Goal: Obtain resource: Download file/media

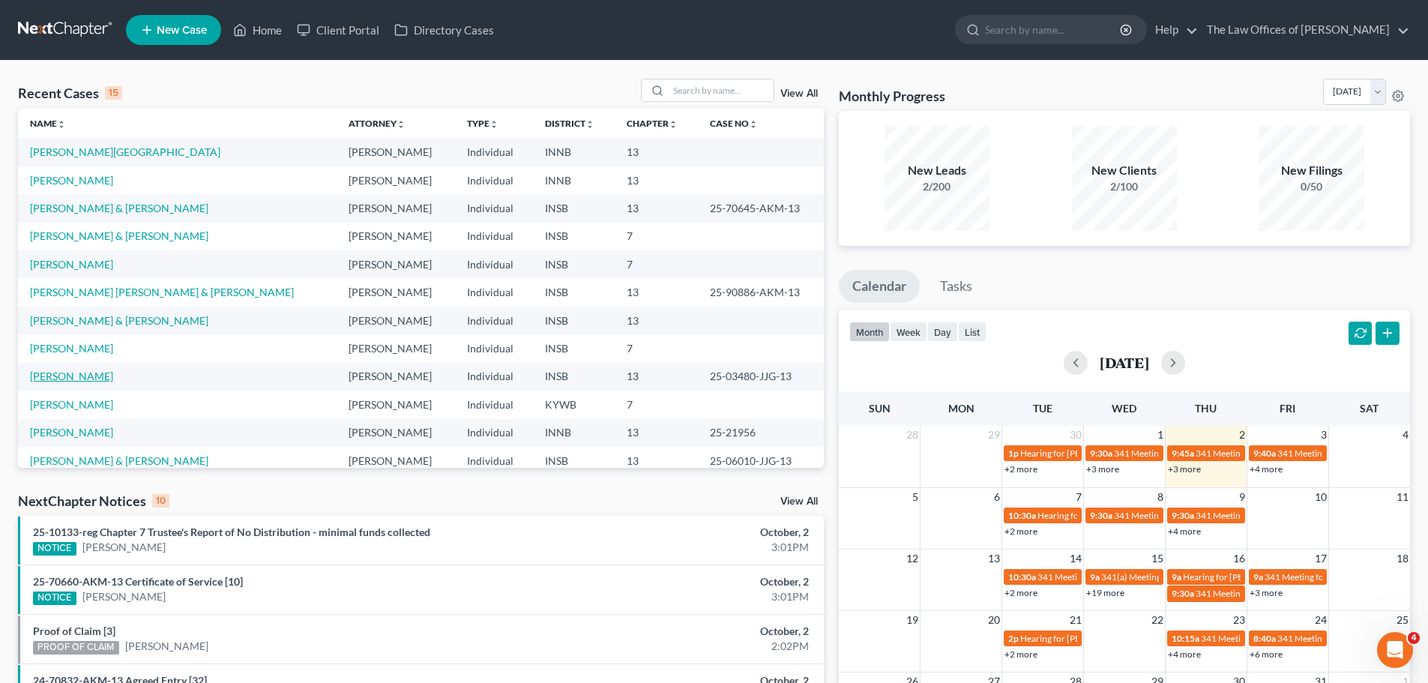
click at [100, 371] on link "[PERSON_NAME]" at bounding box center [71, 375] width 83 height 13
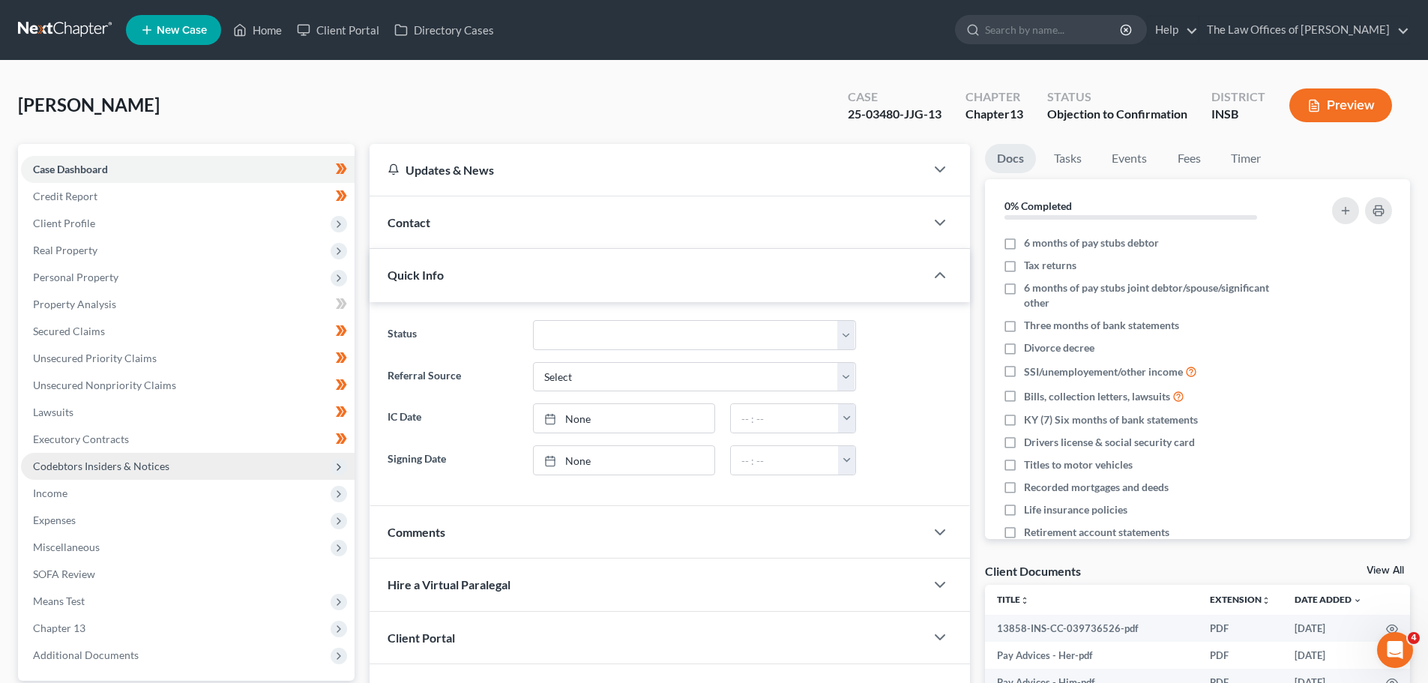
scroll to position [202, 0]
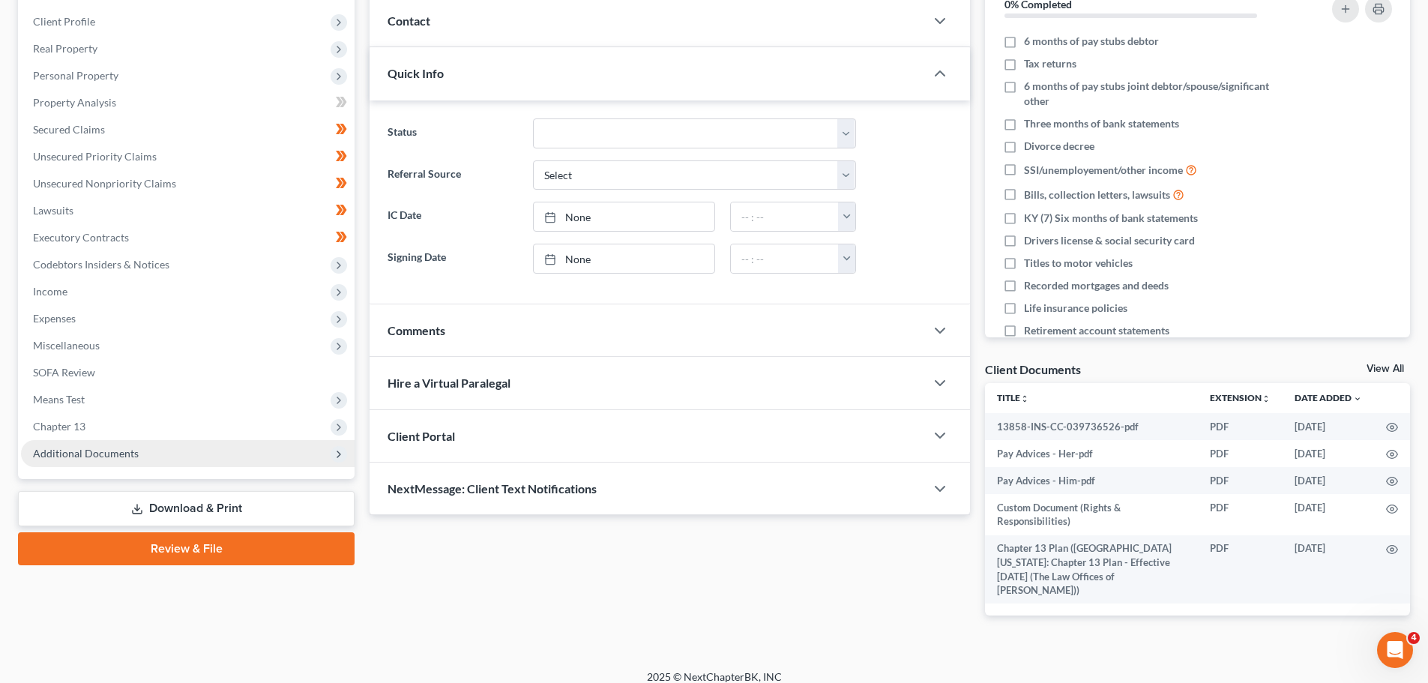
click at [121, 459] on span "Additional Documents" at bounding box center [187, 453] width 333 height 27
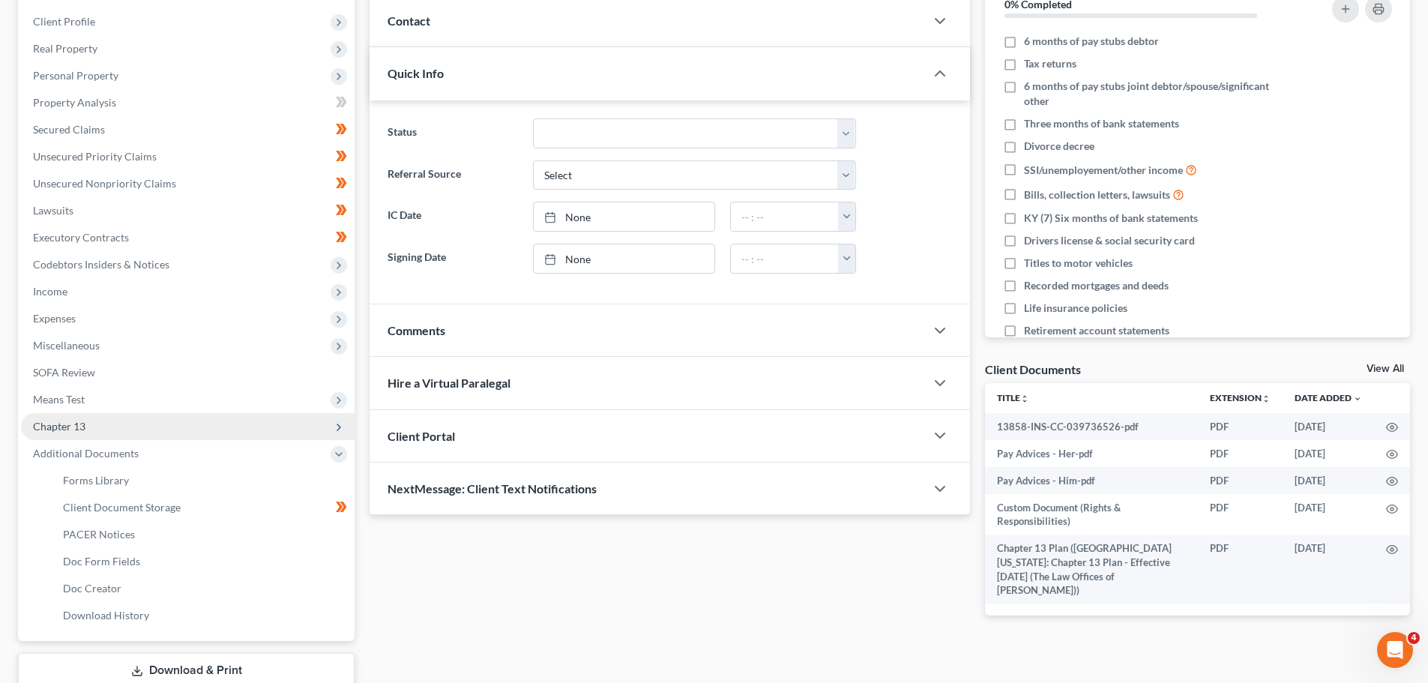
click at [79, 427] on span "Chapter 13" at bounding box center [59, 426] width 52 height 13
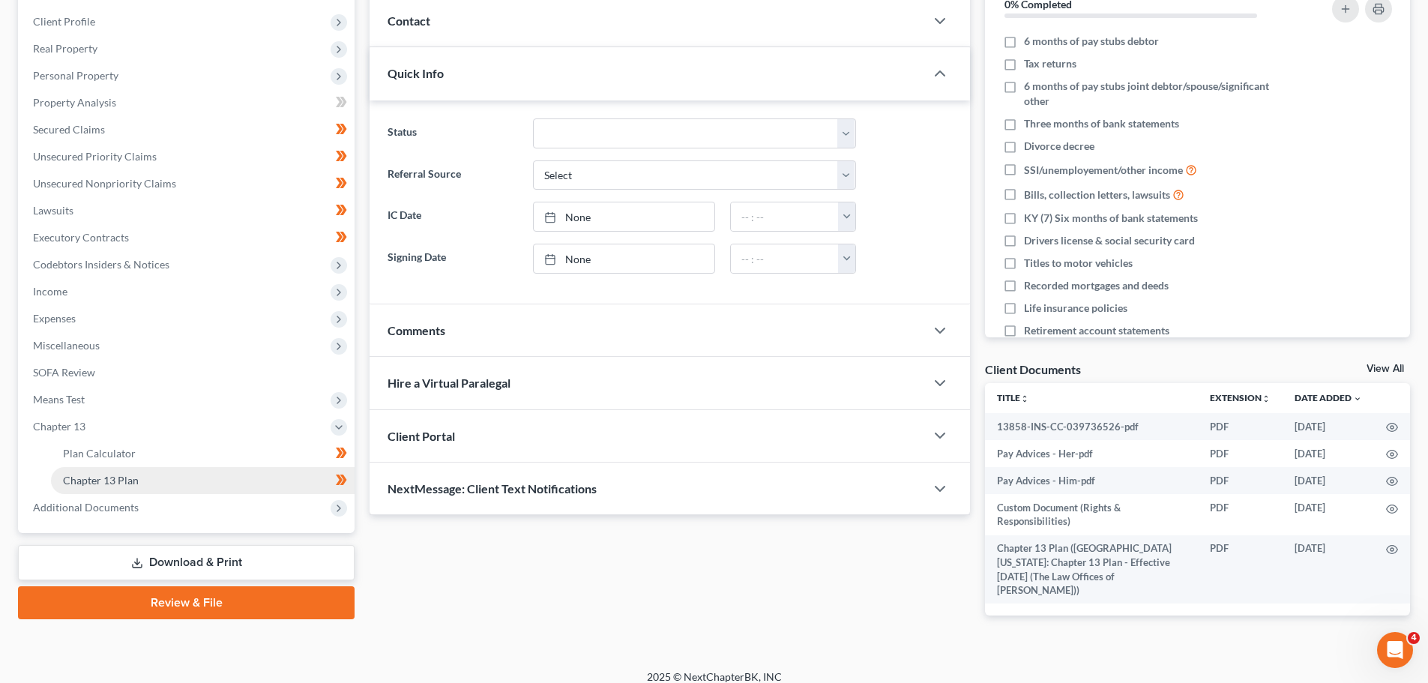
click at [108, 476] on span "Chapter 13 Plan" at bounding box center [101, 480] width 76 height 13
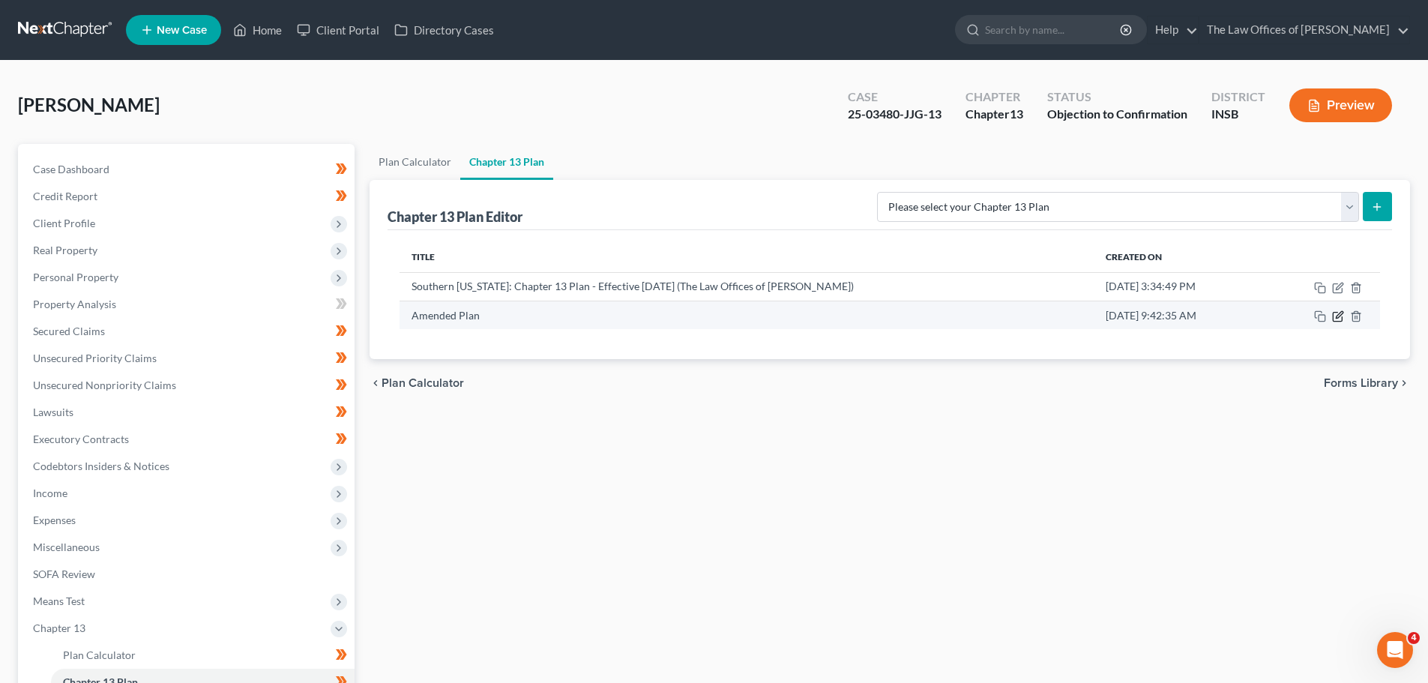
click at [1337, 321] on icon "button" at bounding box center [1338, 316] width 12 height 12
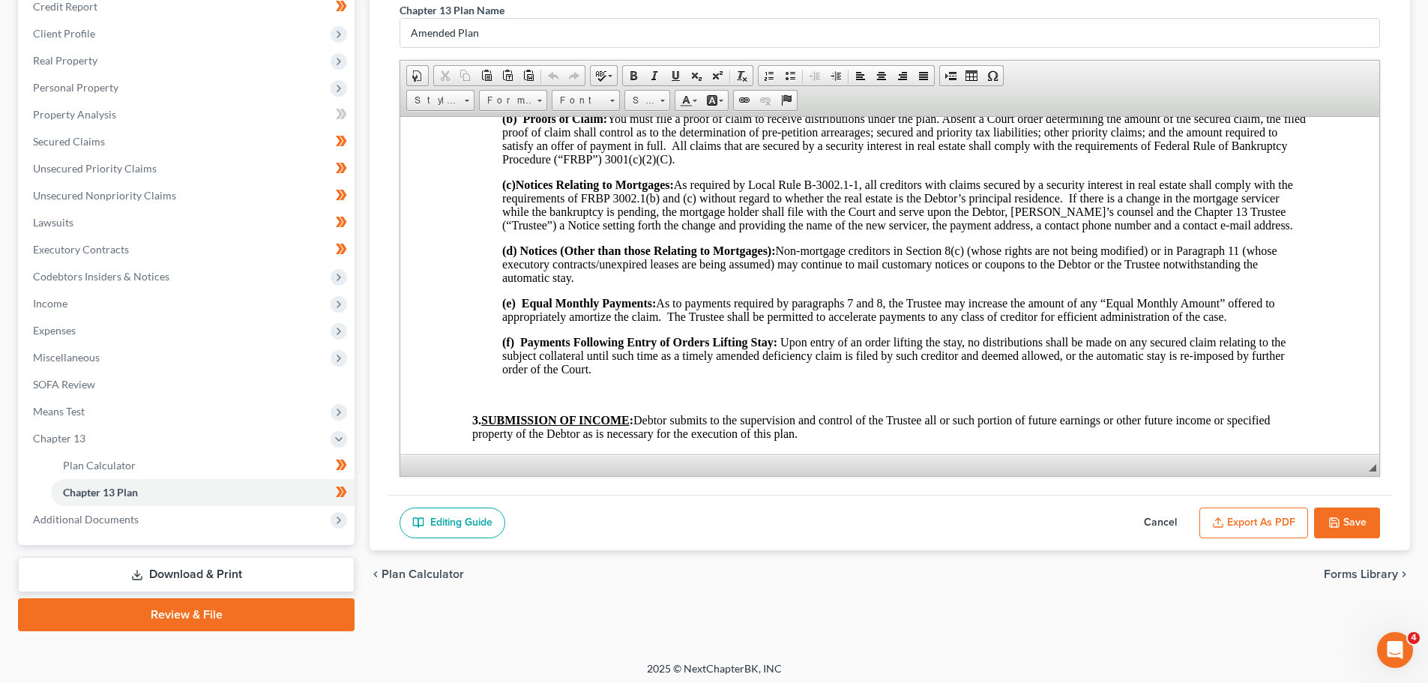
scroll to position [195, 0]
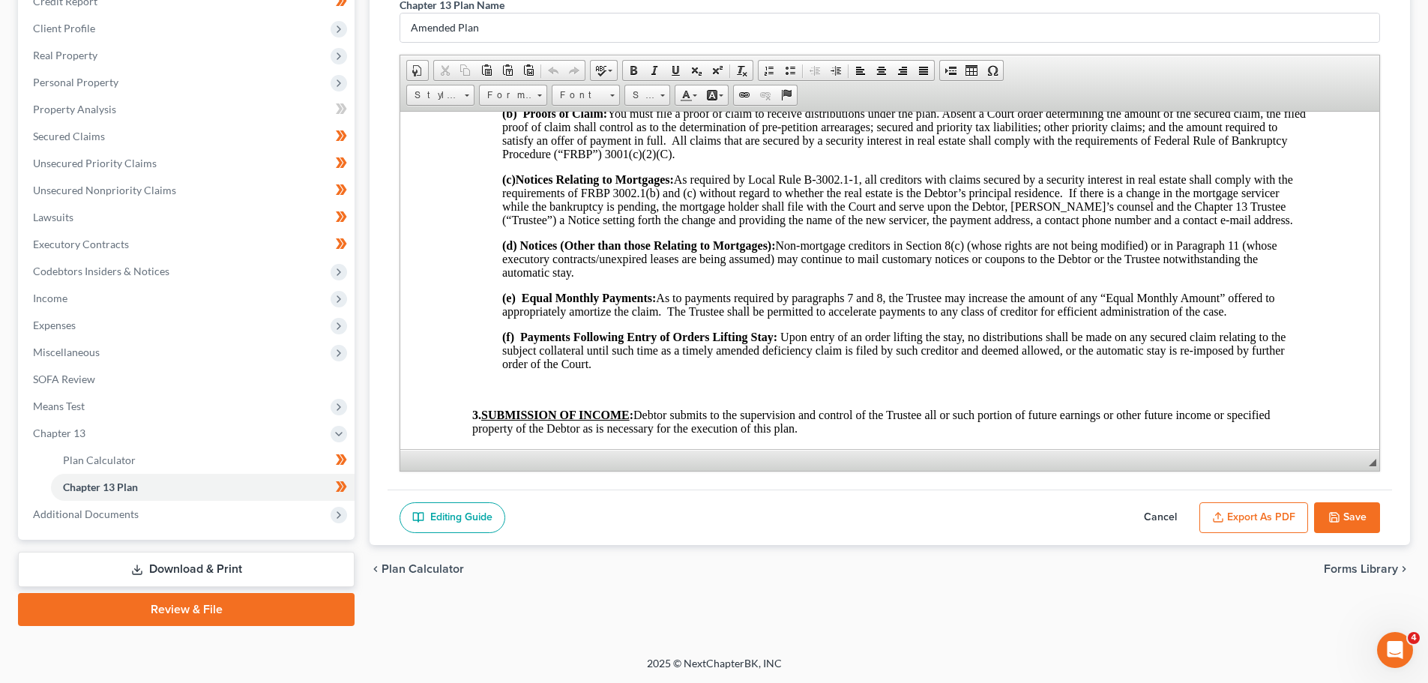
click at [1257, 524] on button "Export as PDF" at bounding box center [1253, 517] width 109 height 31
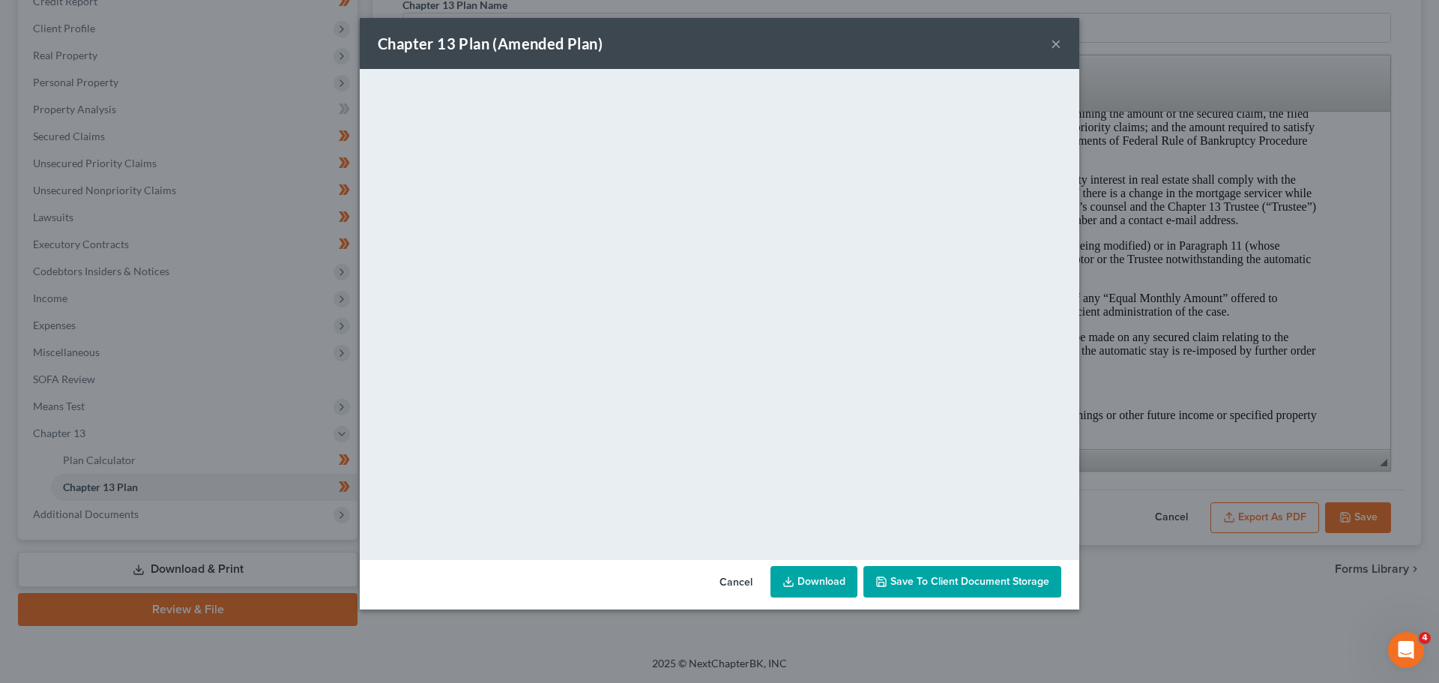
click at [836, 573] on link "Download" at bounding box center [813, 581] width 87 height 31
click at [725, 591] on button "Cancel" at bounding box center [735, 582] width 57 height 30
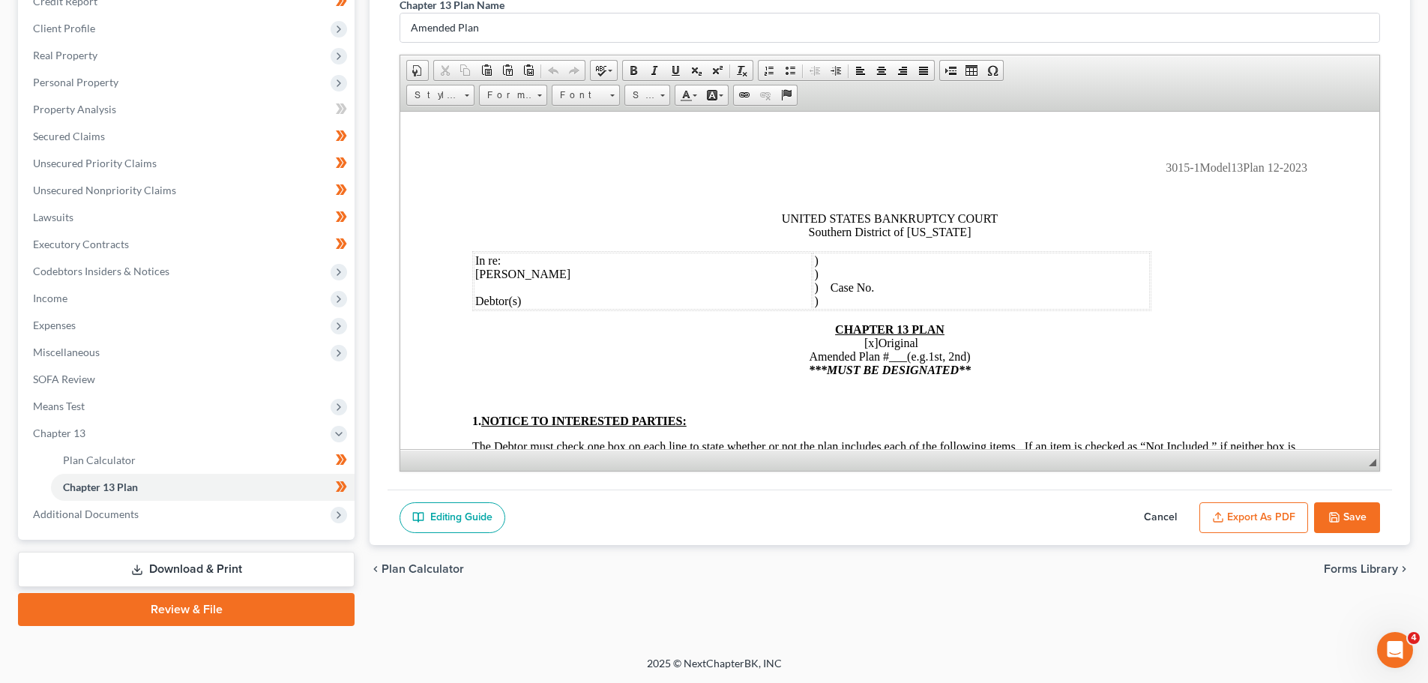
scroll to position [66, 0]
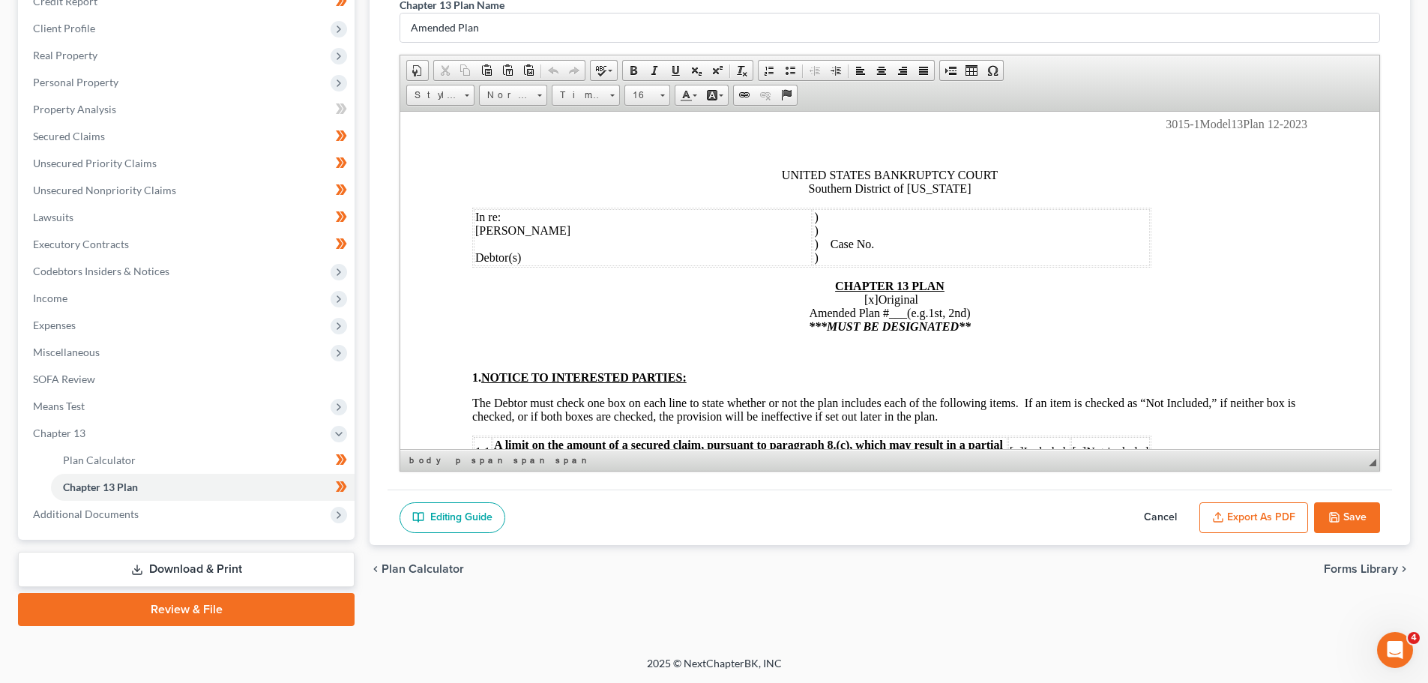
click at [866, 298] on span "[x]" at bounding box center [871, 298] width 14 height 13
click at [900, 314] on span "Original Amended Plan # ___ (e.g.1st, 2nd) ***MUST BE DESIGNATED**" at bounding box center [890, 312] width 162 height 40
click at [1342, 512] on button "Save" at bounding box center [1347, 517] width 66 height 31
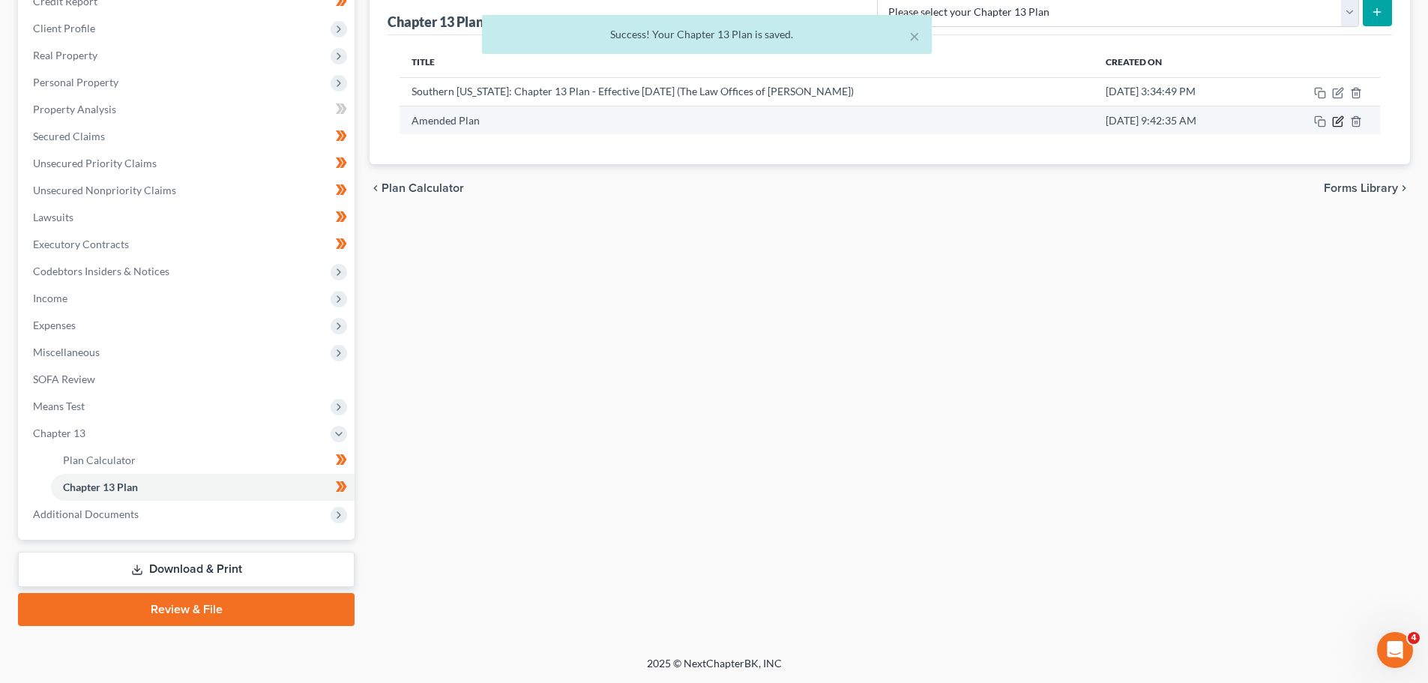
click at [1336, 116] on icon "button" at bounding box center [1338, 121] width 12 height 12
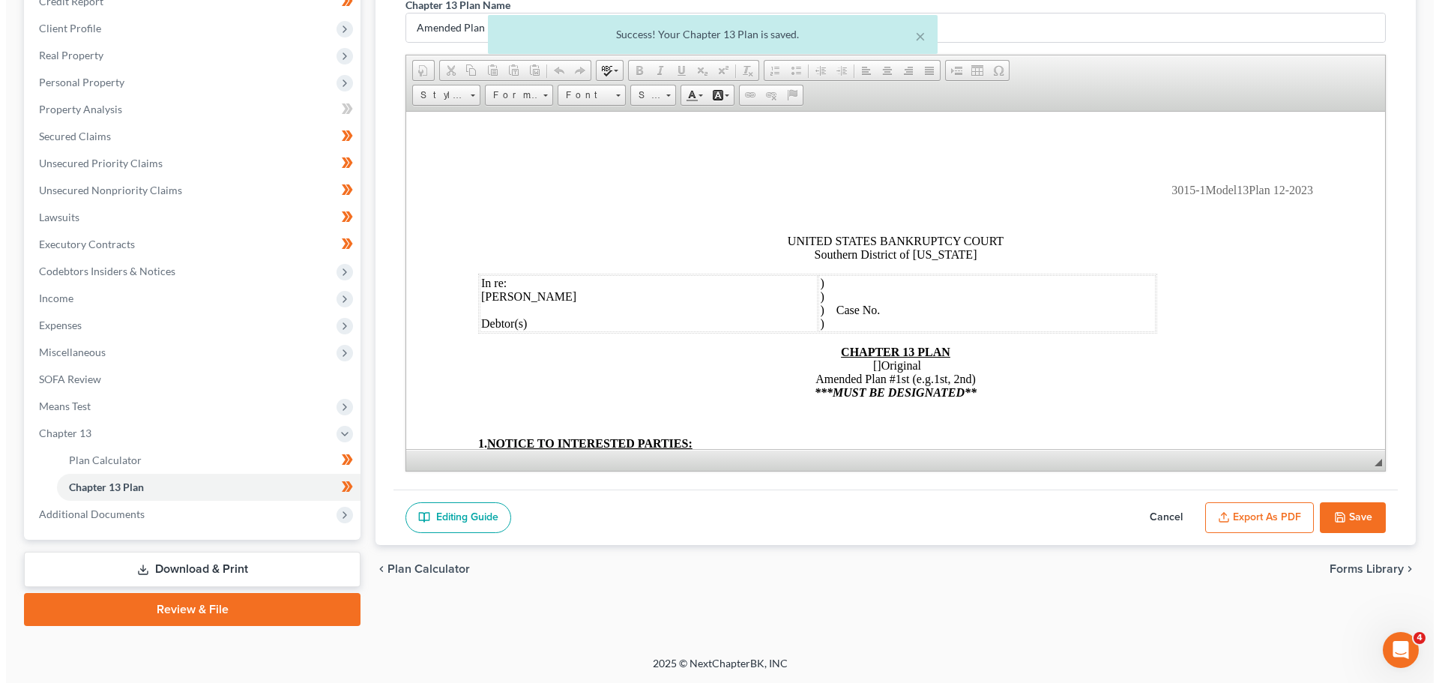
scroll to position [0, 0]
click at [1224, 516] on button "Export as PDF" at bounding box center [1253, 517] width 109 height 31
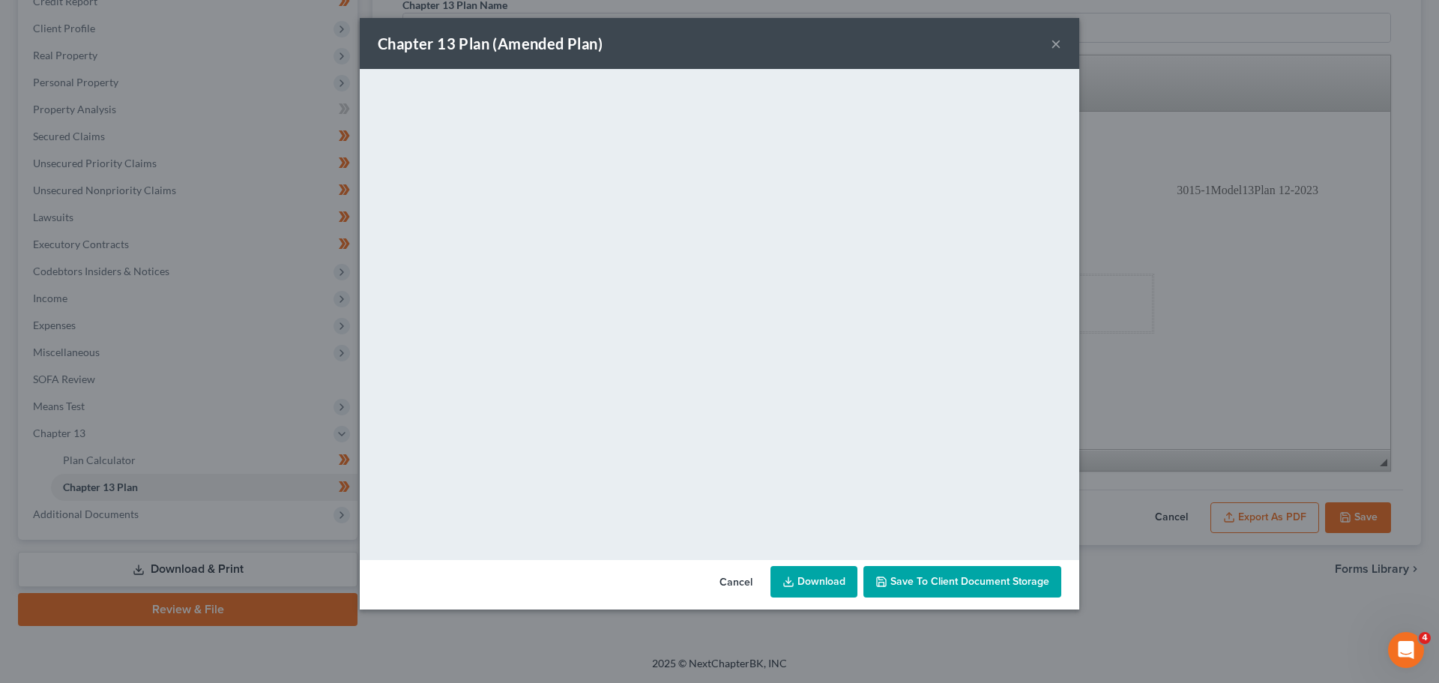
click at [812, 589] on link "Download" at bounding box center [813, 581] width 87 height 31
